Goal: Information Seeking & Learning: Learn about a topic

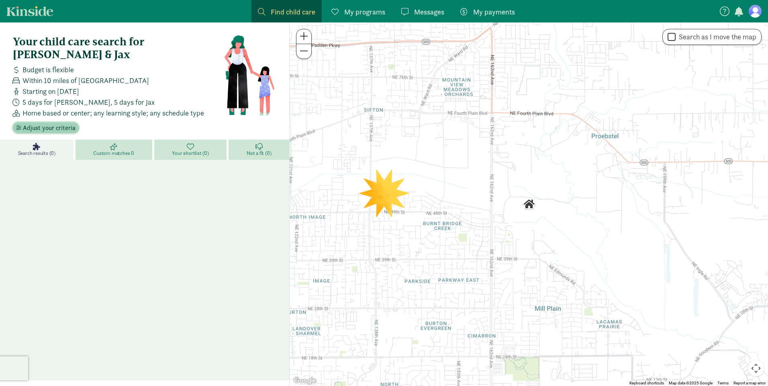
click at [59, 123] on span "Adjust your criteria" at bounding box center [49, 128] width 53 height 10
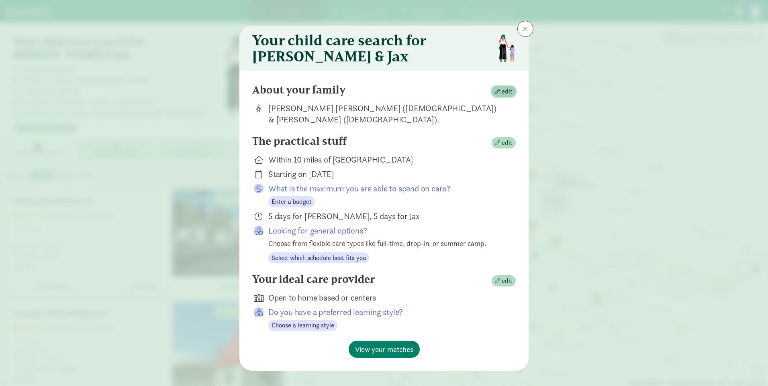
click at [510, 91] on span "edit" at bounding box center [506, 92] width 11 height 10
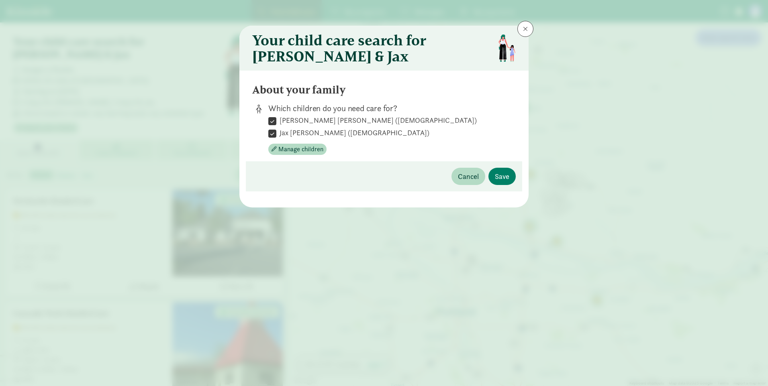
click at [280, 132] on label "Jax [PERSON_NAME] ([DEMOGRAPHIC_DATA])" at bounding box center [352, 133] width 153 height 10
click at [276, 132] on input "Jax [PERSON_NAME] ([DEMOGRAPHIC_DATA])" at bounding box center [272, 133] width 8 height 11
checkbox input "false"
click at [500, 175] on span "Save" at bounding box center [502, 176] width 14 height 11
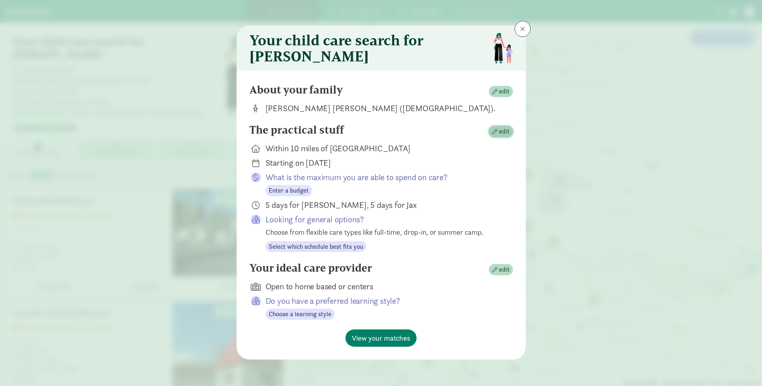
click at [492, 133] on span "edit" at bounding box center [501, 132] width 18 height 10
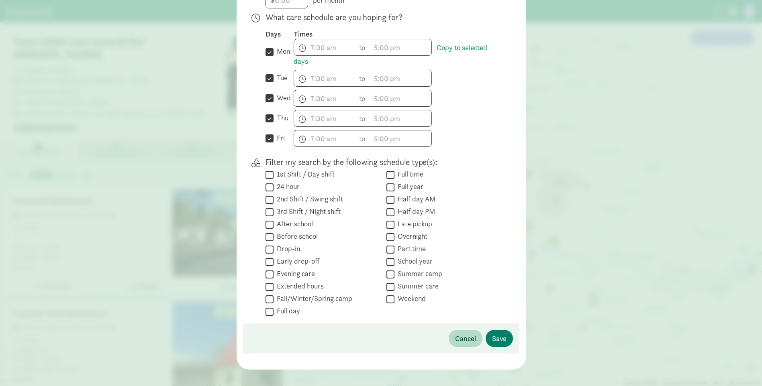
scroll to position [237, 0]
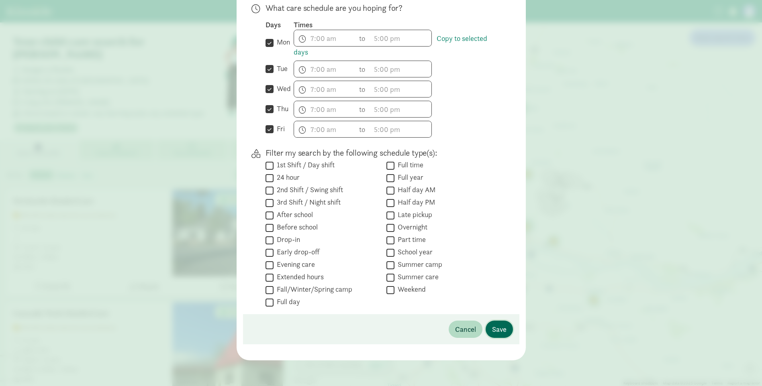
click at [497, 326] on span "Save" at bounding box center [499, 329] width 14 height 11
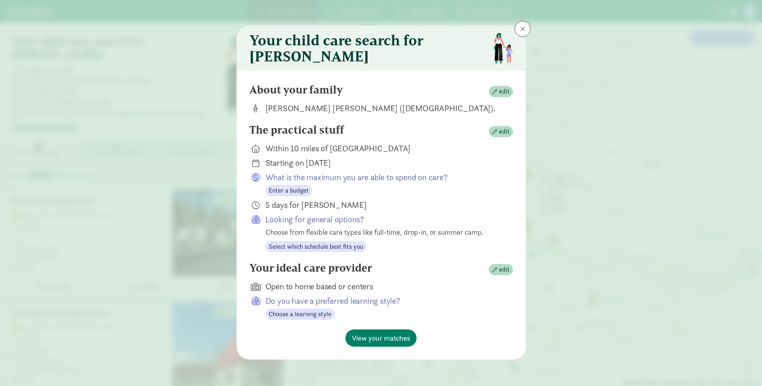
scroll to position [4, 0]
click at [380, 338] on span "View your matches" at bounding box center [381, 338] width 58 height 11
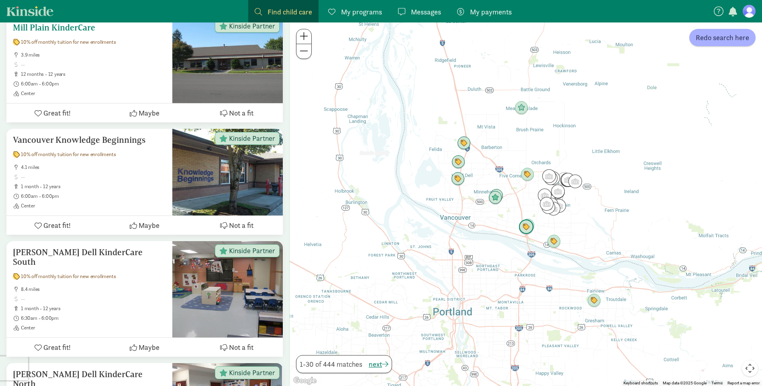
scroll to position [309, 0]
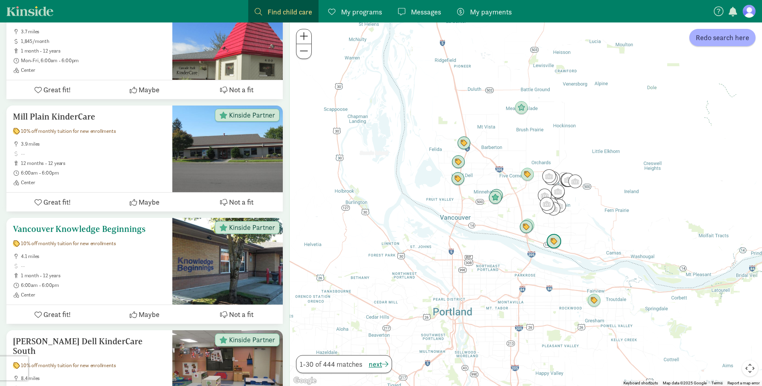
click at [66, 224] on h5 "Vancouver Knowledge Beginnings" at bounding box center [89, 229] width 153 height 10
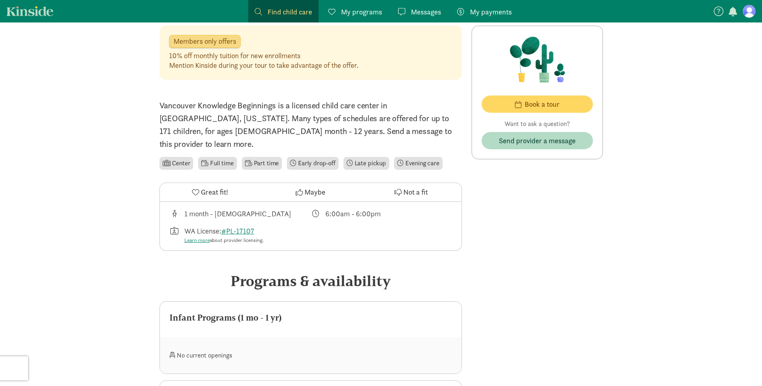
scroll to position [201, 0]
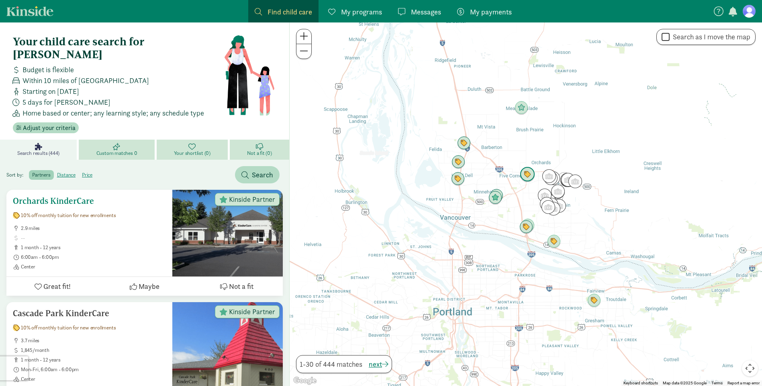
click at [55, 196] on h5 "Orchards KinderCare" at bounding box center [89, 201] width 153 height 10
